Goal: Information Seeking & Learning: Learn about a topic

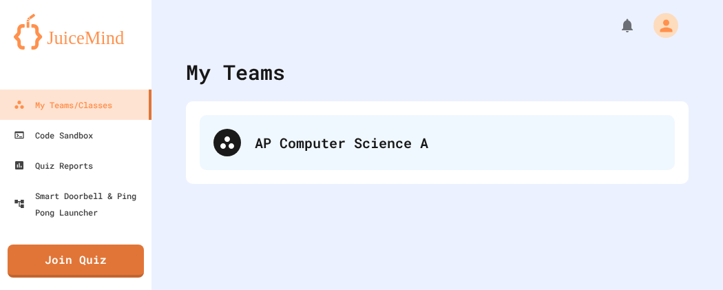
click at [375, 151] on div "AP Computer Science A" at bounding box center [458, 142] width 406 height 21
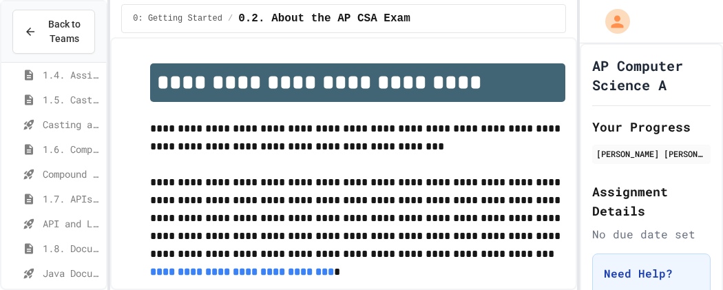
scroll to position [309, 0]
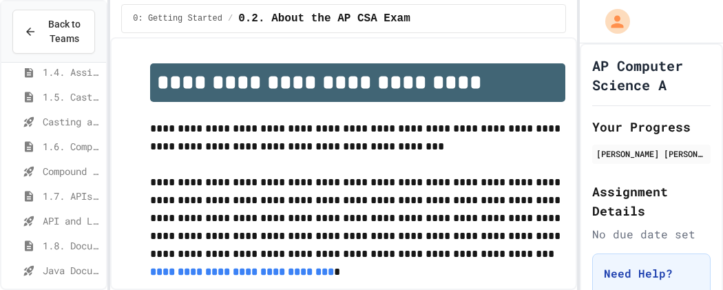
click at [57, 205] on div "1.7. APIs and Libraries" at bounding box center [53, 198] width 105 height 25
click at [70, 141] on span "1.6. Compound Assignment Operators" at bounding box center [72, 143] width 58 height 14
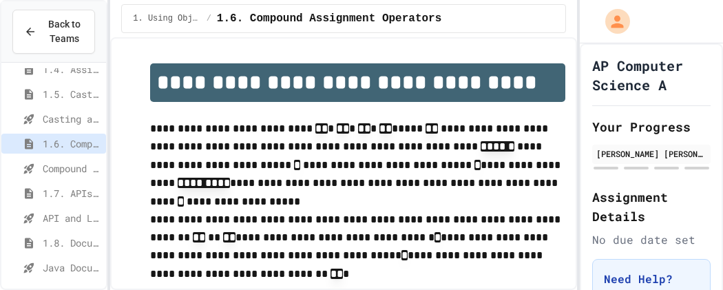
scroll to position [340, 0]
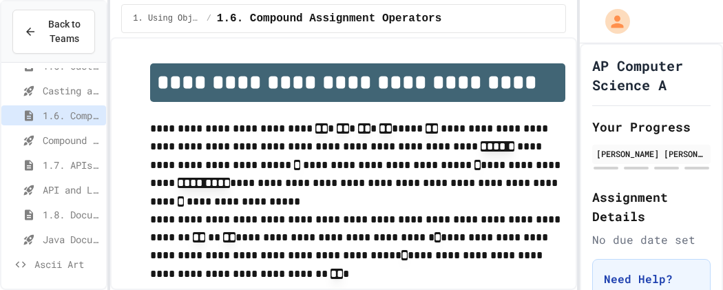
click at [74, 214] on span "1.8. Documentation with Comments and Preconditions" at bounding box center [72, 214] width 58 height 14
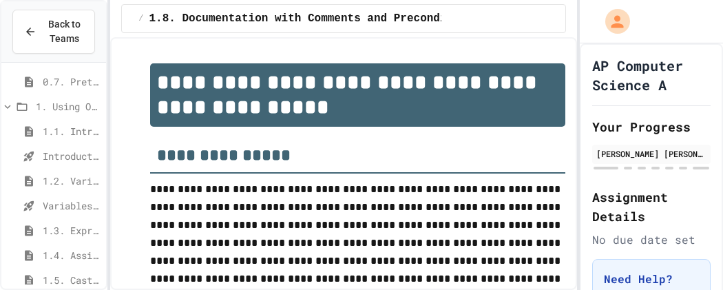
scroll to position [153, 0]
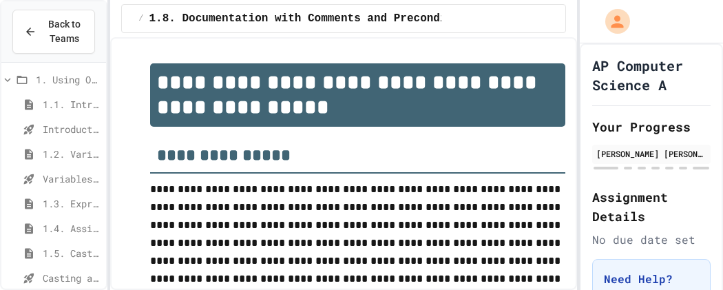
click at [70, 232] on span "1.4. Assignment and Input" at bounding box center [72, 228] width 58 height 14
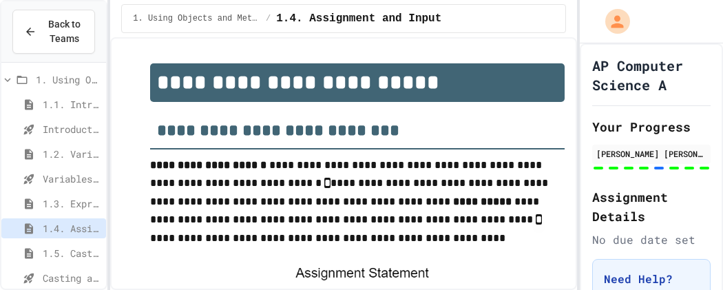
scroll to position [996, 0]
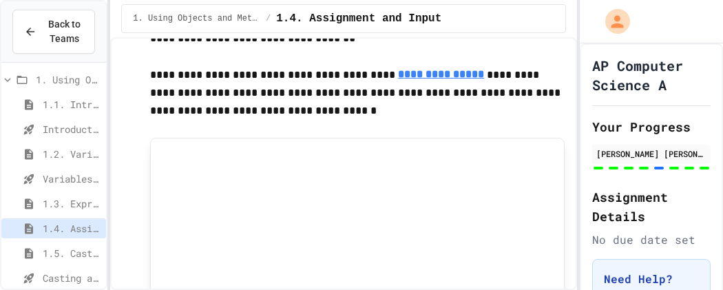
click at [39, 247] on div "1.5. Casting and Ranges of Values" at bounding box center [53, 253] width 105 height 20
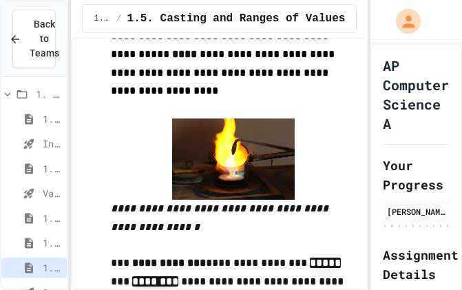
scroll to position [360, 0]
